Goal: Answer question/provide support

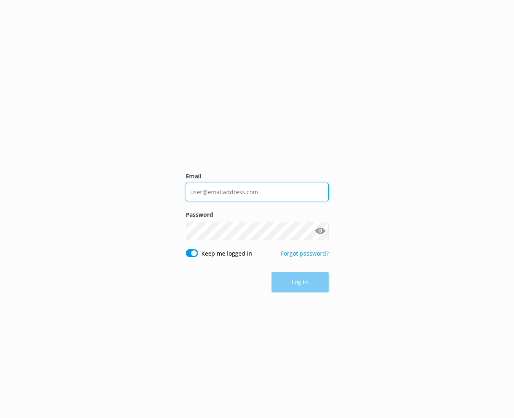
click at [208, 189] on input "Email" at bounding box center [257, 192] width 143 height 18
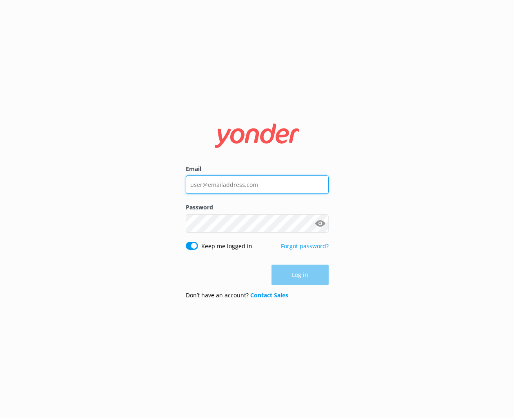
click at [0, 417] on com-1password-button at bounding box center [0, 418] width 0 height 0
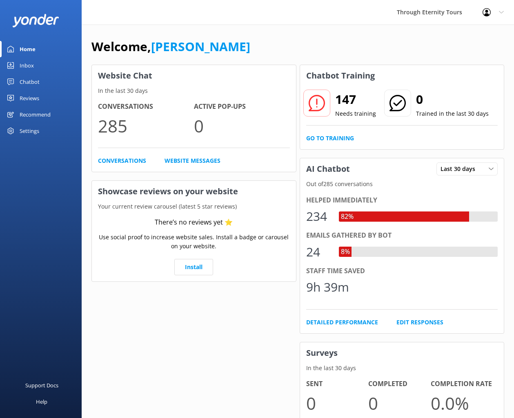
click at [32, 85] on div "Chatbot" at bounding box center [30, 82] width 20 height 16
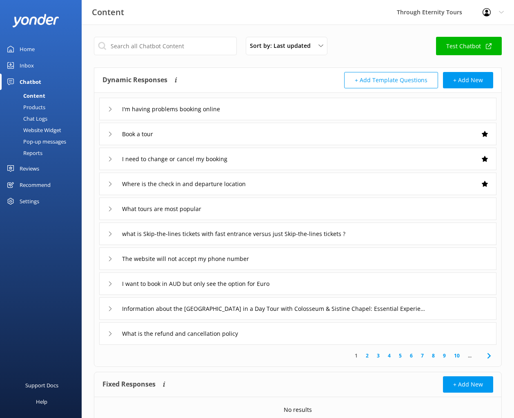
click at [32, 67] on div "Inbox" at bounding box center [27, 65] width 14 height 16
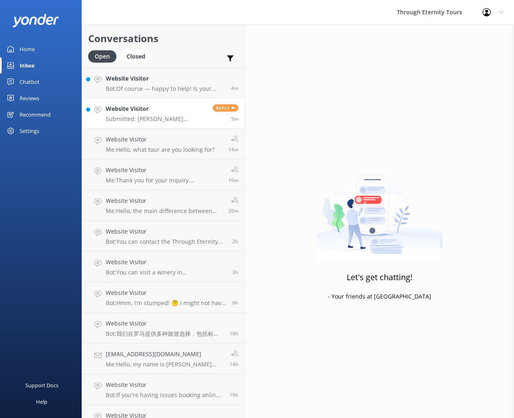
click at [167, 118] on p "Submitted: [PERSON_NAME] [EMAIL_ADDRESS][DOMAIN_NAME] Still availability for th…" at bounding box center [156, 118] width 101 height 7
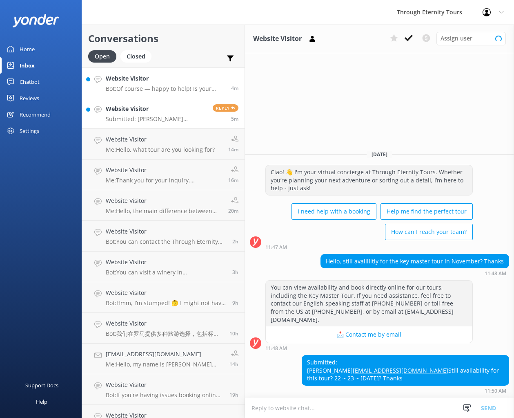
click at [164, 89] on p "Bot: Of course — happy to help! Is your issue related to: - 🔄 Changing or cance…" at bounding box center [165, 88] width 119 height 7
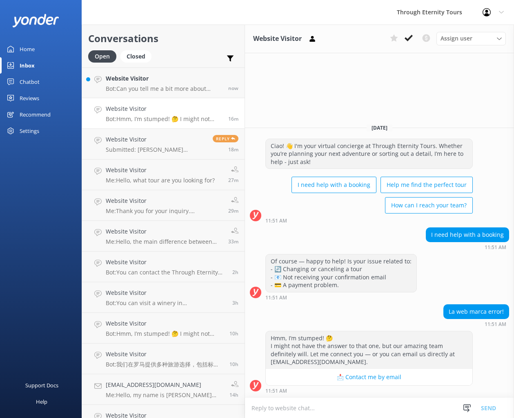
click at [101, 98] on link "Website Visitor Bot: Hmm, I’m stumped! 🤔 I might not have the answer to that on…" at bounding box center [163, 113] width 163 height 31
click at [145, 77] on h4 "Website Visitor" at bounding box center [164, 78] width 116 height 9
